Goal: Information Seeking & Learning: Check status

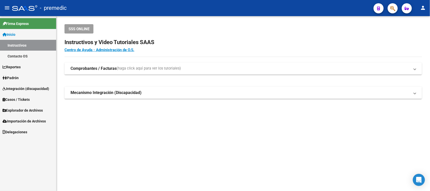
click at [24, 78] on link "Padrón" at bounding box center [28, 77] width 56 height 11
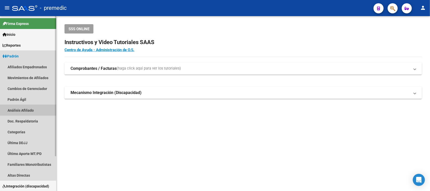
click at [30, 108] on link "Análisis Afiliado" at bounding box center [28, 110] width 56 height 11
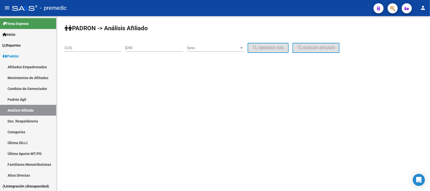
click at [88, 45] on div "CUIL" at bounding box center [93, 46] width 57 height 11
click at [86, 48] on input "CUIL" at bounding box center [93, 48] width 57 height 5
paste input "23-37539348-4"
type input "23-37539348-4"
click at [329, 50] on button "search Buscar afiliado" at bounding box center [316, 48] width 47 height 10
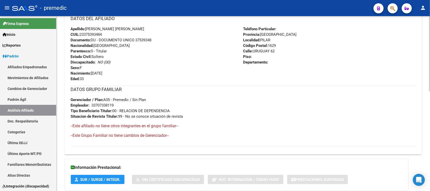
scroll to position [230, 0]
